Goal: Information Seeking & Learning: Understand process/instructions

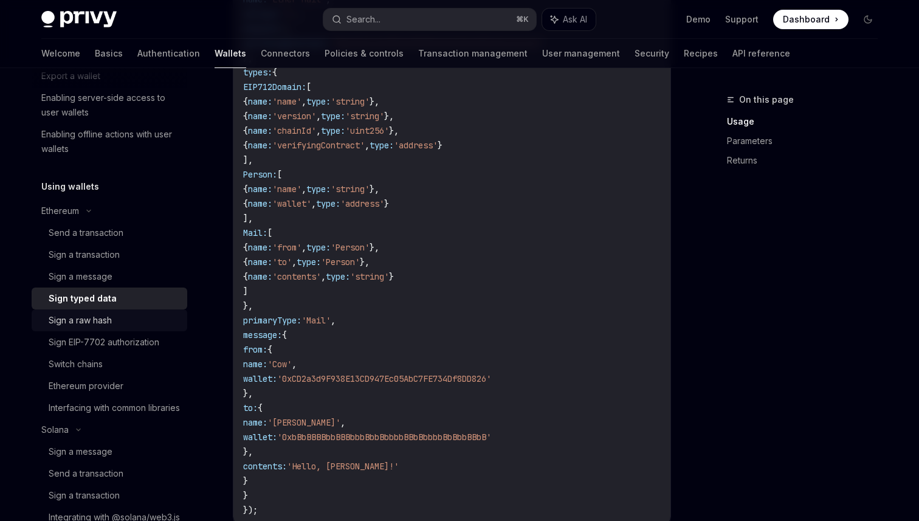
scroll to position [201, 0]
click at [106, 233] on div "Send a transaction" at bounding box center [86, 231] width 75 height 15
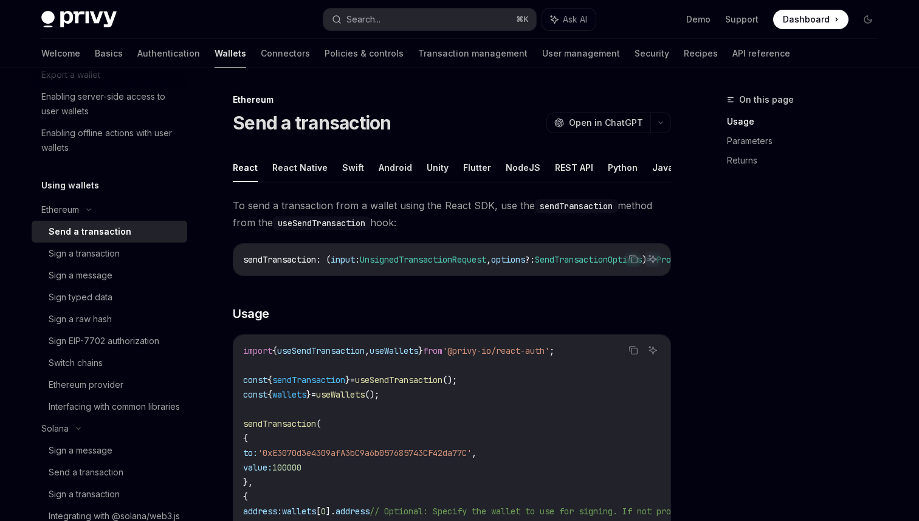
click at [516, 169] on button "NodeJS" at bounding box center [522, 167] width 35 height 29
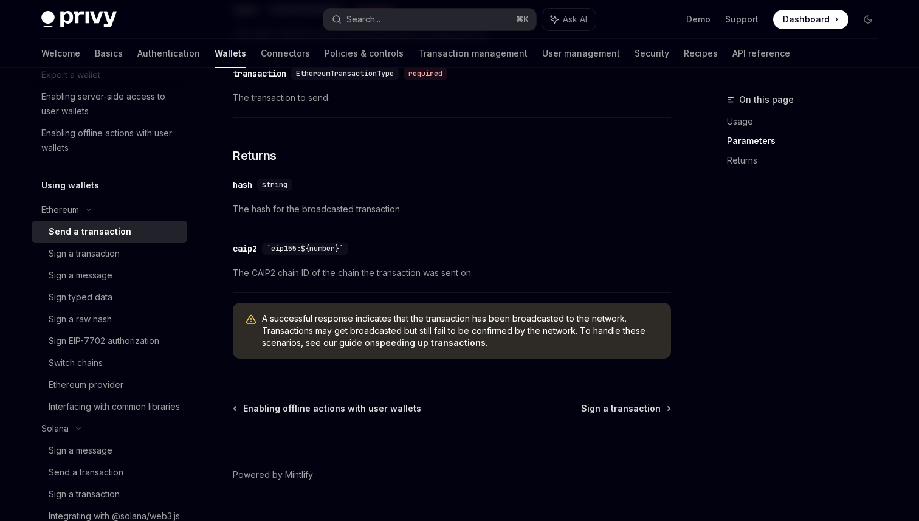
scroll to position [671, 0]
click at [147, 253] on div "Sign a transaction" at bounding box center [114, 253] width 131 height 15
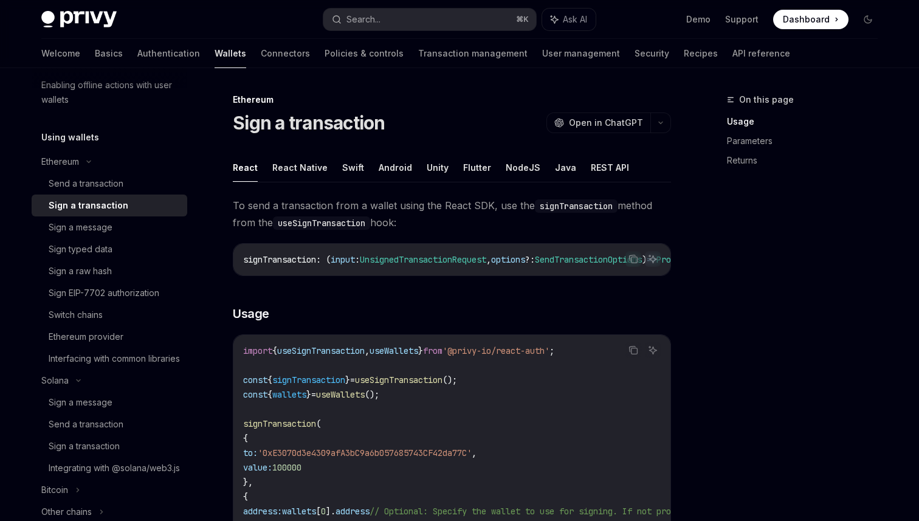
click at [536, 166] on ul "React React Native Swift Android Unity Flutter NodeJS Java REST API" at bounding box center [452, 167] width 438 height 29
click at [522, 168] on button "NodeJS" at bounding box center [522, 167] width 35 height 29
type textarea "*"
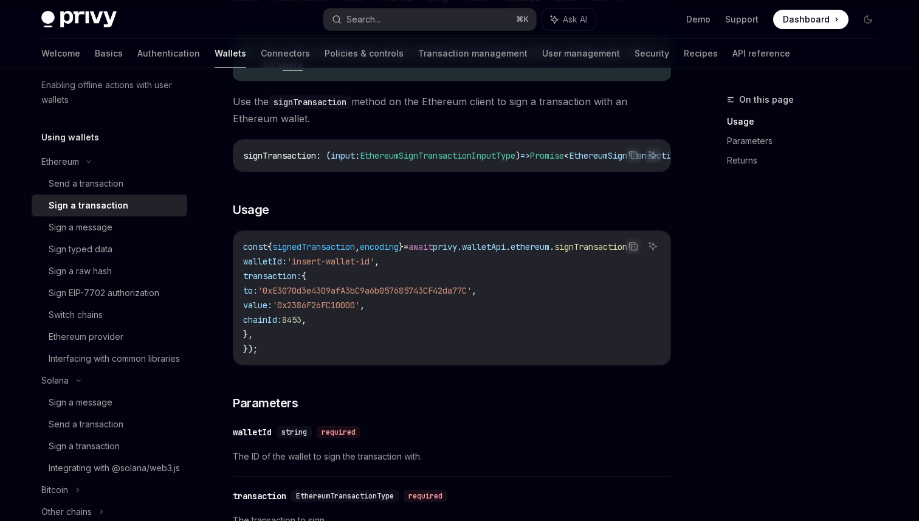
scroll to position [214, 0]
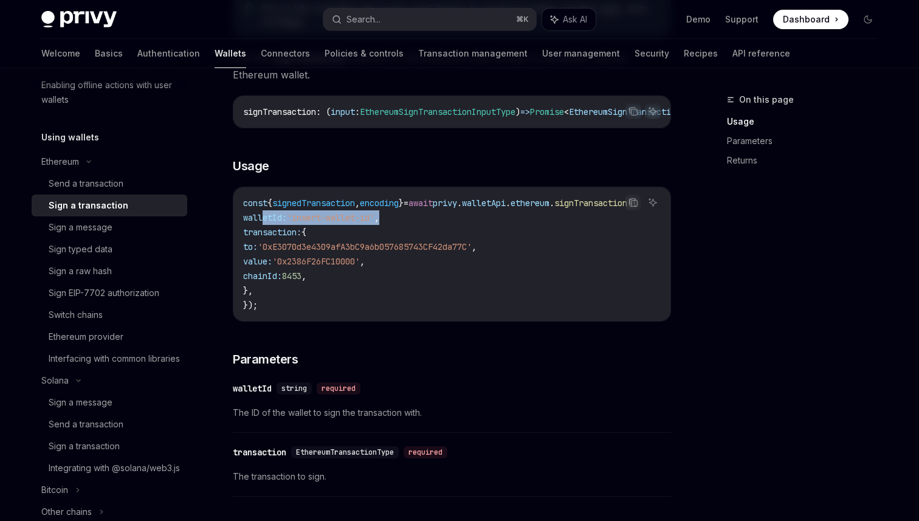
drag, startPoint x: 262, startPoint y: 225, endPoint x: 416, endPoint y: 224, distance: 153.7
click at [417, 225] on code "const { signedTransaction , encoding } = await privy . walletApi . ethereum . s…" at bounding box center [454, 254] width 423 height 117
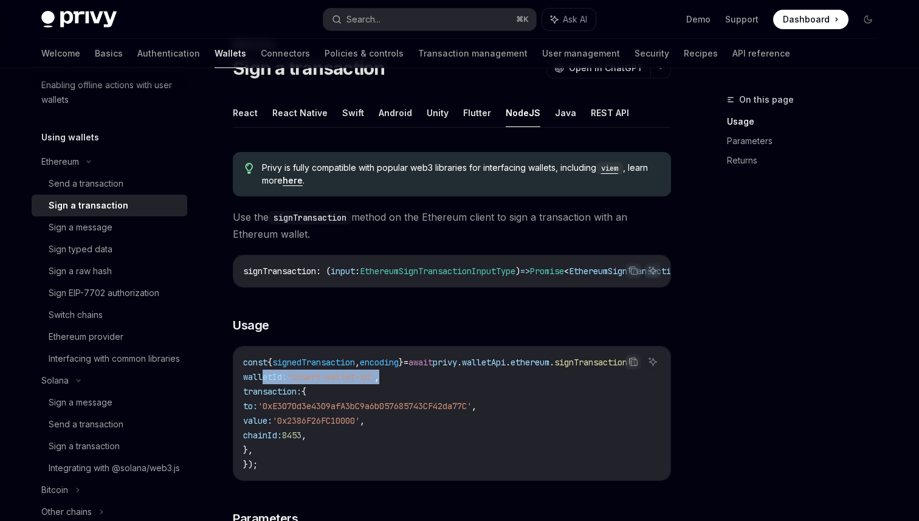
scroll to position [56, 0]
click at [345, 366] on span "signedTransaction" at bounding box center [313, 360] width 83 height 11
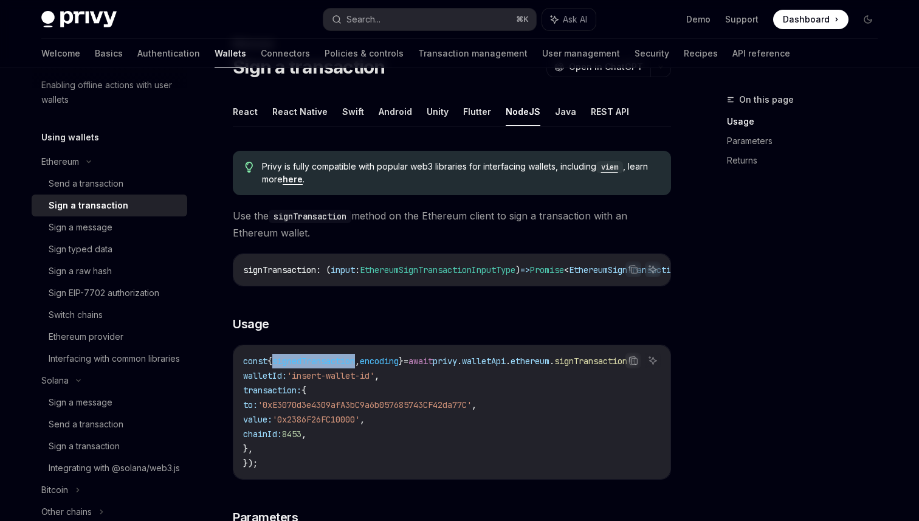
copy span "signedTransaction"
